Goal: Check status: Check status

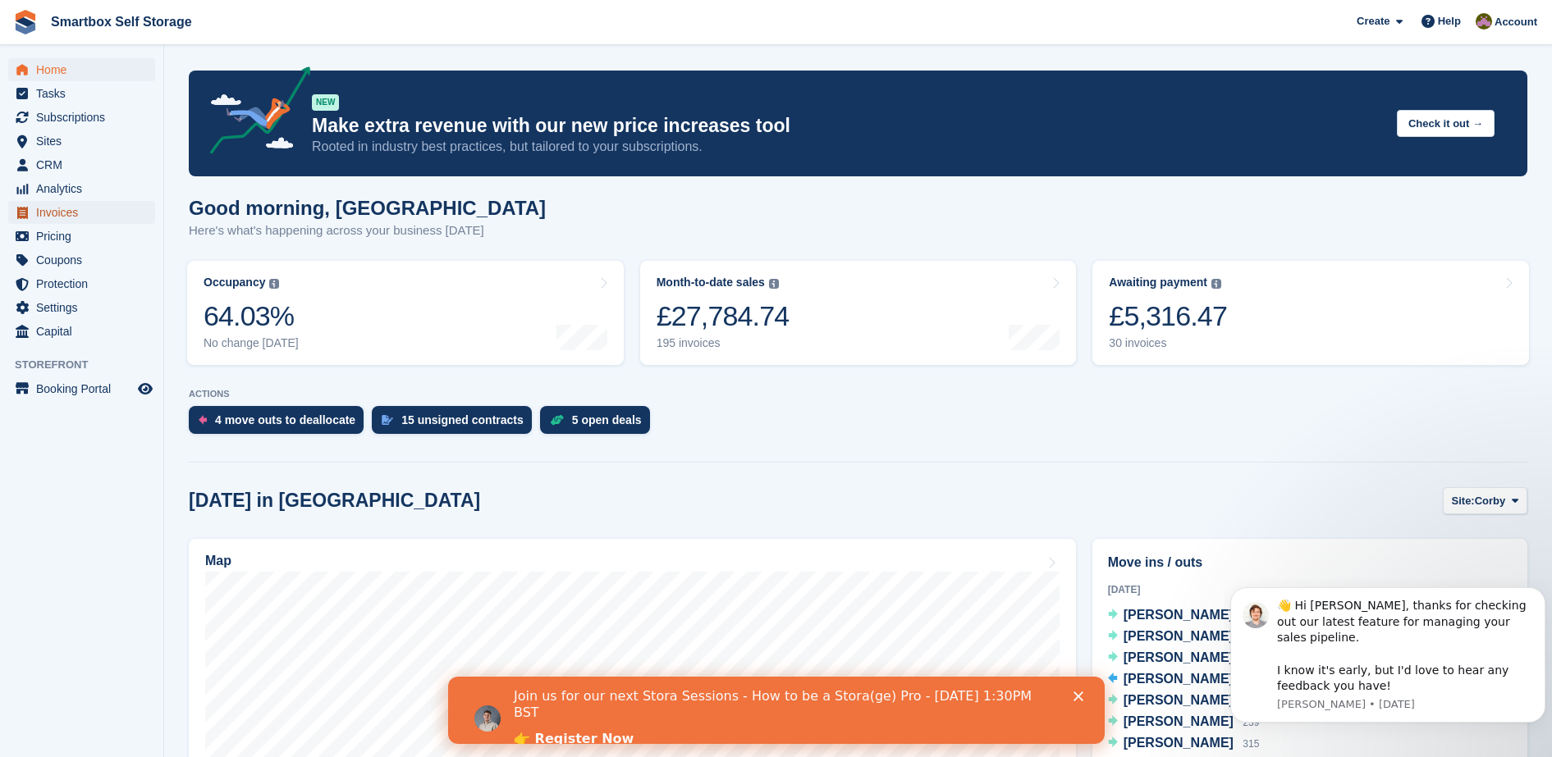
click at [99, 213] on span "Invoices" at bounding box center [85, 212] width 98 height 23
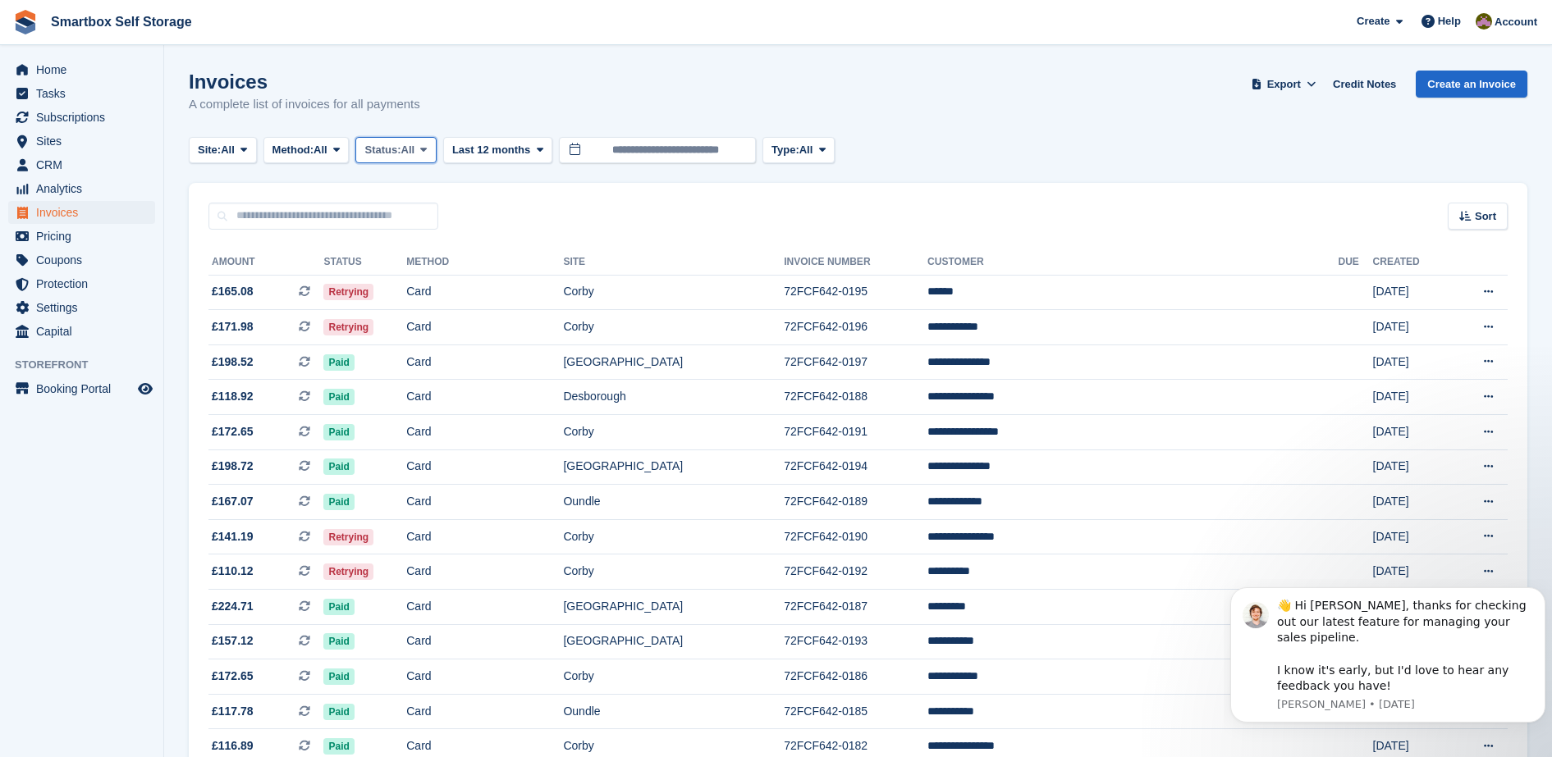
click at [394, 158] on button "Status: All" at bounding box center [395, 150] width 80 height 27
click at [397, 274] on link "Open" at bounding box center [434, 278] width 143 height 30
